Goal: Information Seeking & Learning: Learn about a topic

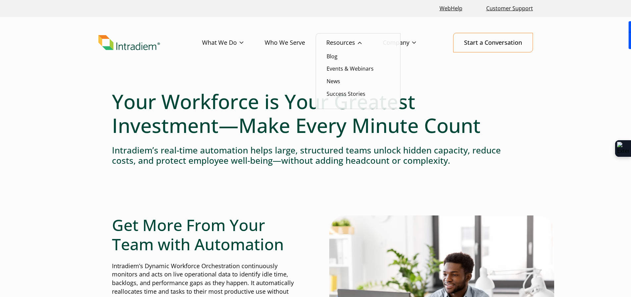
click at [338, 42] on link "Resources" at bounding box center [354, 42] width 57 height 19
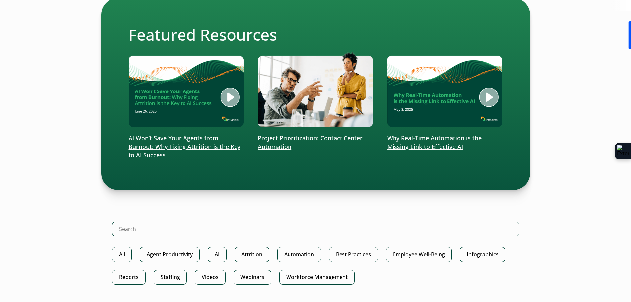
scroll to position [99, 0]
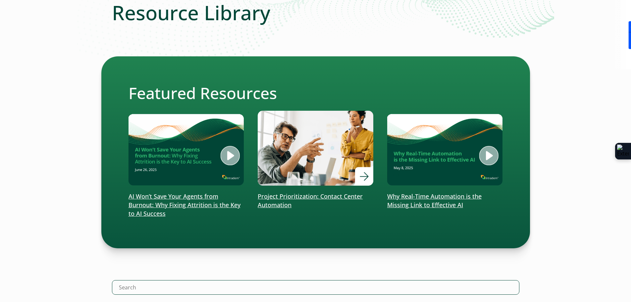
click at [306, 195] on p "Project Prioritization: Contact Center Automation" at bounding box center [316, 200] width 116 height 17
click at [365, 177] on div at bounding box center [316, 148] width 116 height 75
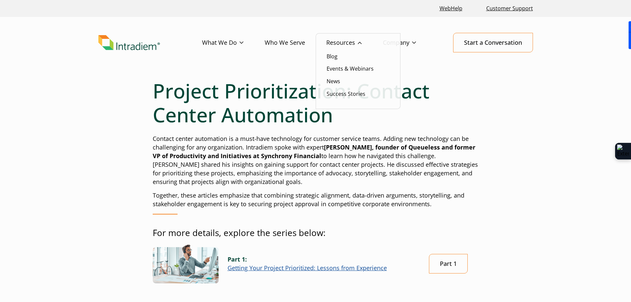
click at [354, 41] on link "Resources" at bounding box center [354, 42] width 57 height 19
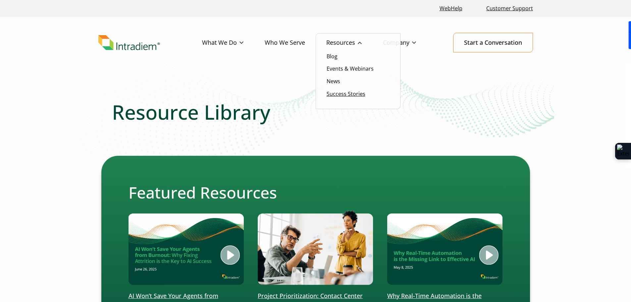
click at [340, 94] on link "Success Stories" at bounding box center [346, 93] width 39 height 7
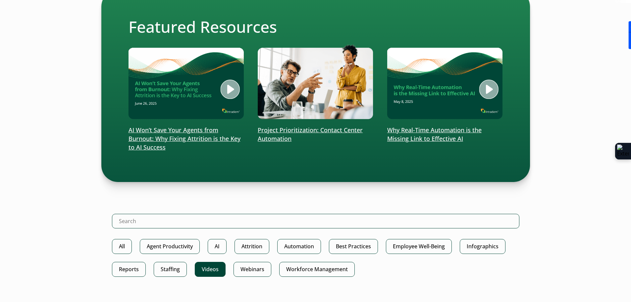
click at [213, 269] on link "Videos" at bounding box center [210, 269] width 31 height 15
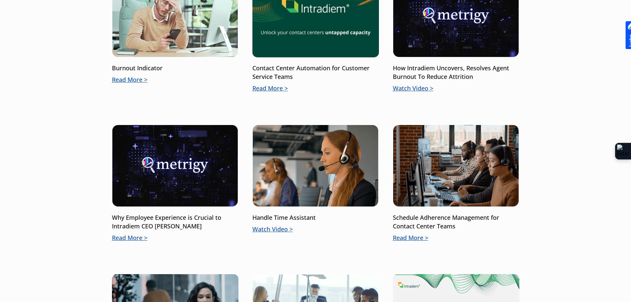
scroll to position [364, 0]
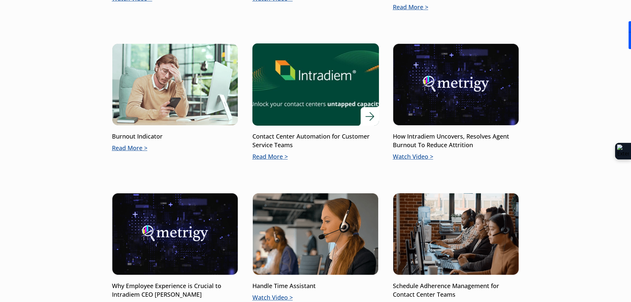
click at [302, 133] on p "Contact Center Automation for Customer Service Teams" at bounding box center [315, 140] width 127 height 17
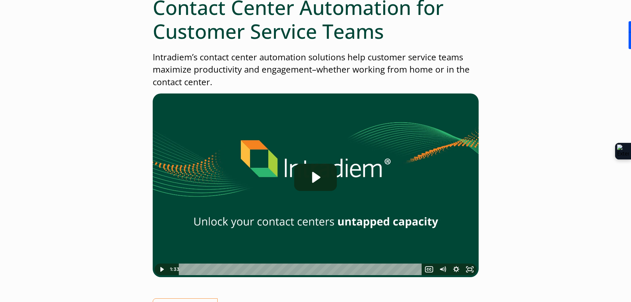
scroll to position [133, 0]
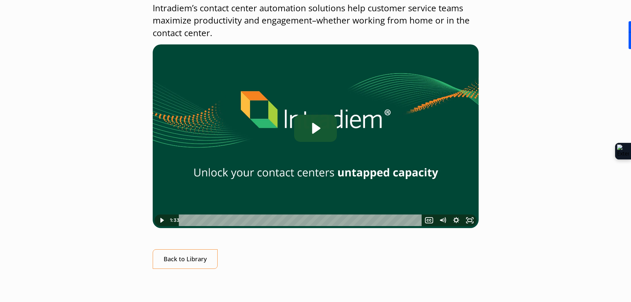
click at [319, 133] on icon "Play Video: Contact Center Automation for Customer Service Teams" at bounding box center [315, 128] width 42 height 27
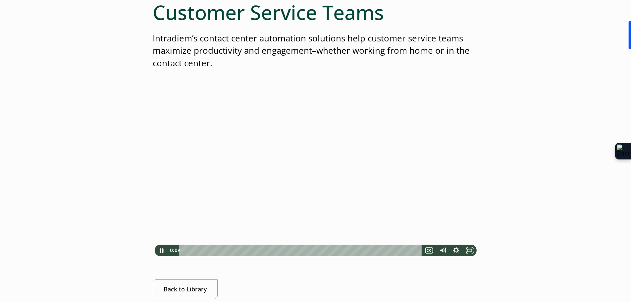
scroll to position [66, 0]
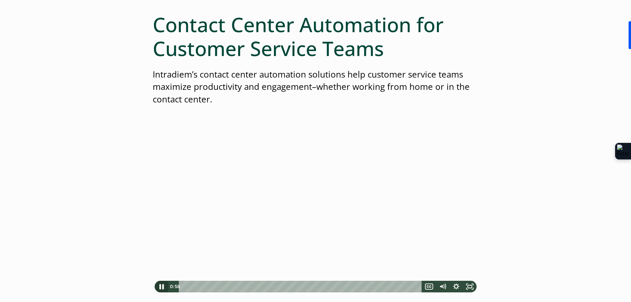
click at [158, 290] on icon "Pause" at bounding box center [161, 286] width 16 height 14
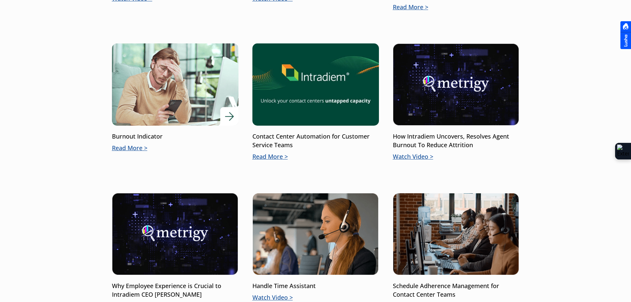
click at [125, 136] on p "Burnout Indicator" at bounding box center [175, 136] width 127 height 9
click at [131, 147] on p "Read More" at bounding box center [175, 148] width 127 height 9
